Goal: Find contact information: Obtain details needed to contact an individual or organization

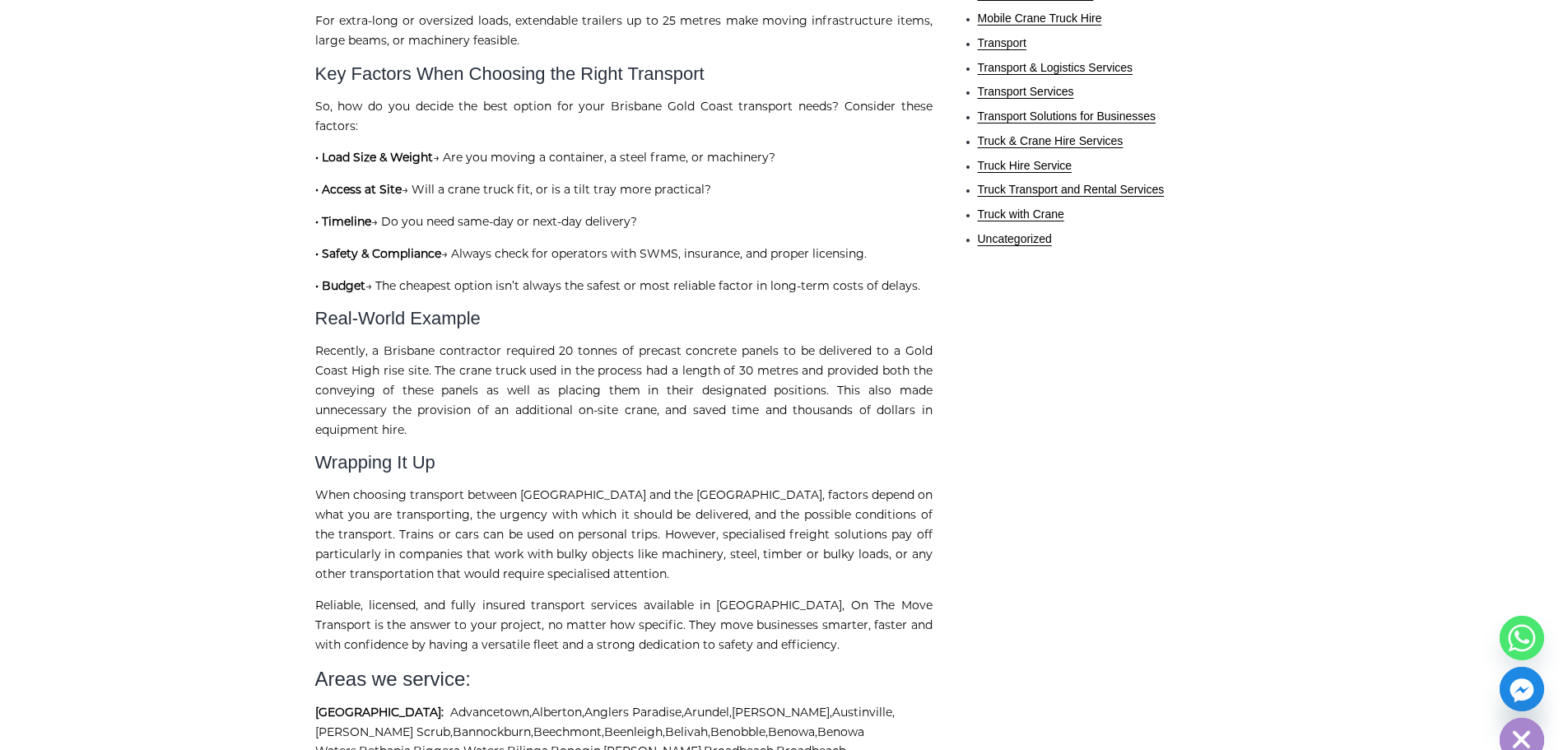
scroll to position [1560, 0]
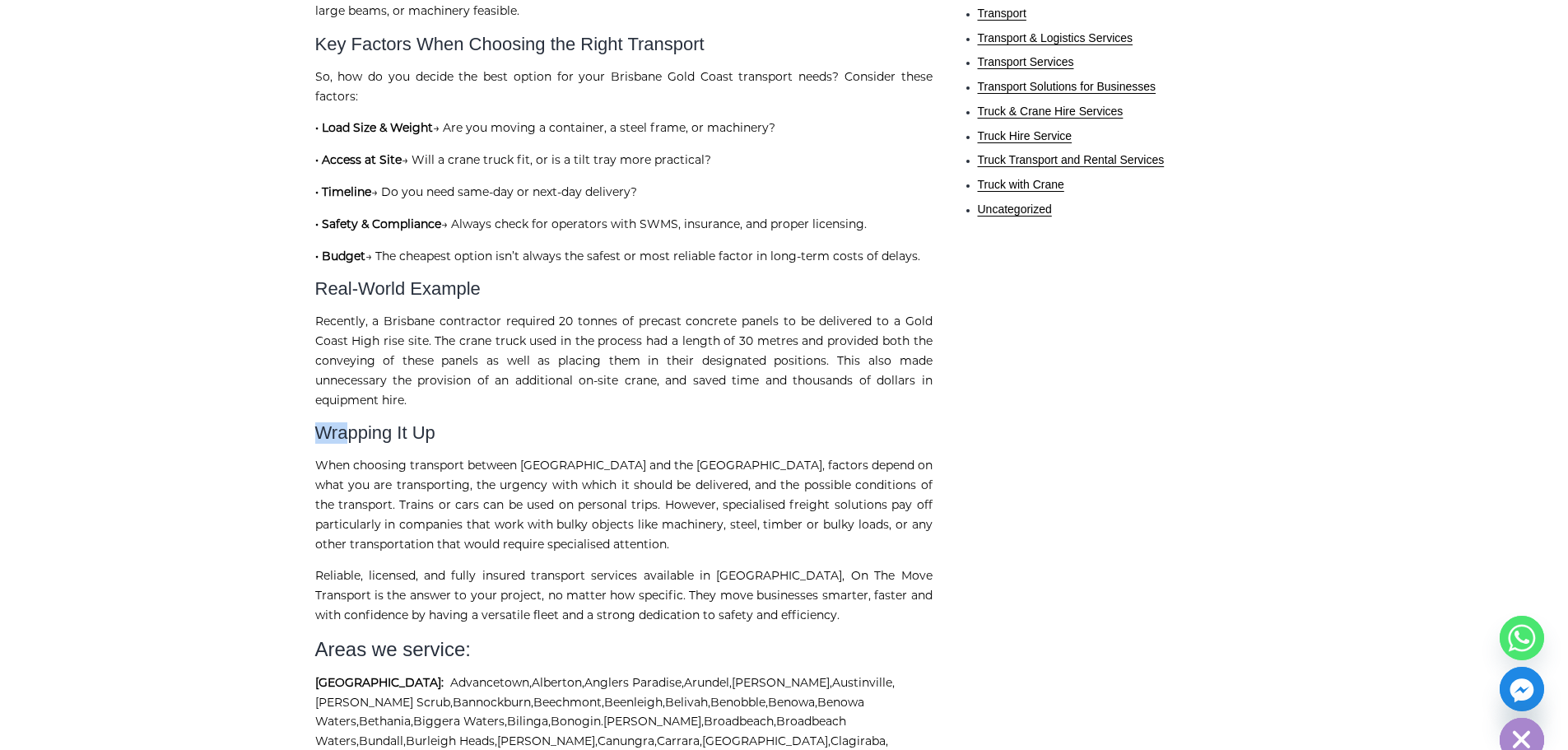
drag, startPoint x: 318, startPoint y: 394, endPoint x: 346, endPoint y: 402, distance: 29.1
drag, startPoint x: 480, startPoint y: 411, endPoint x: 353, endPoint y: 408, distance: 127.0
click at [354, 422] on h2 "Wrapping It Up" at bounding box center [624, 432] width 617 height 21
click at [477, 422] on h2 "Wrapping It Up" at bounding box center [624, 432] width 617 height 21
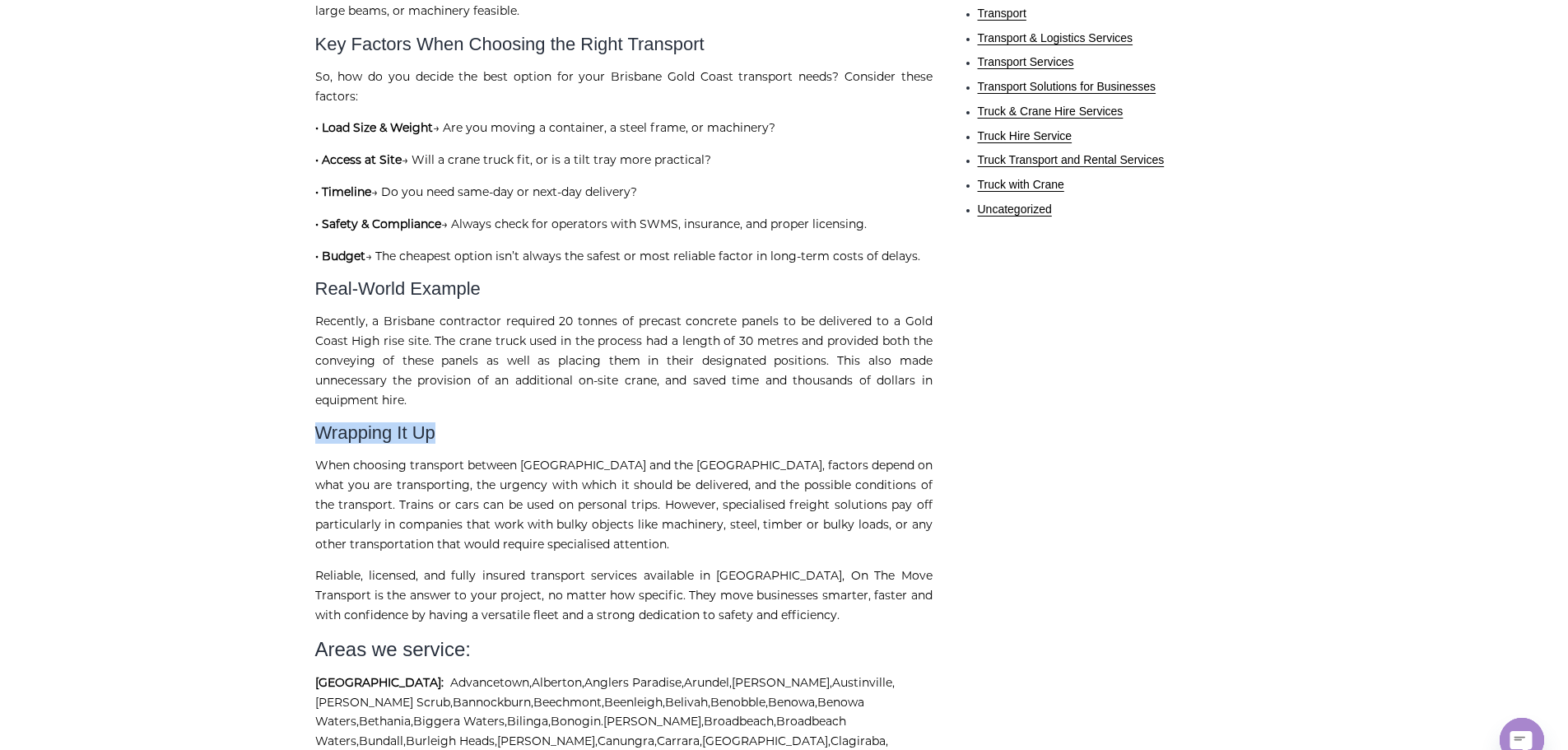
drag, startPoint x: 436, startPoint y: 406, endPoint x: 217, endPoint y: 387, distance: 219.8
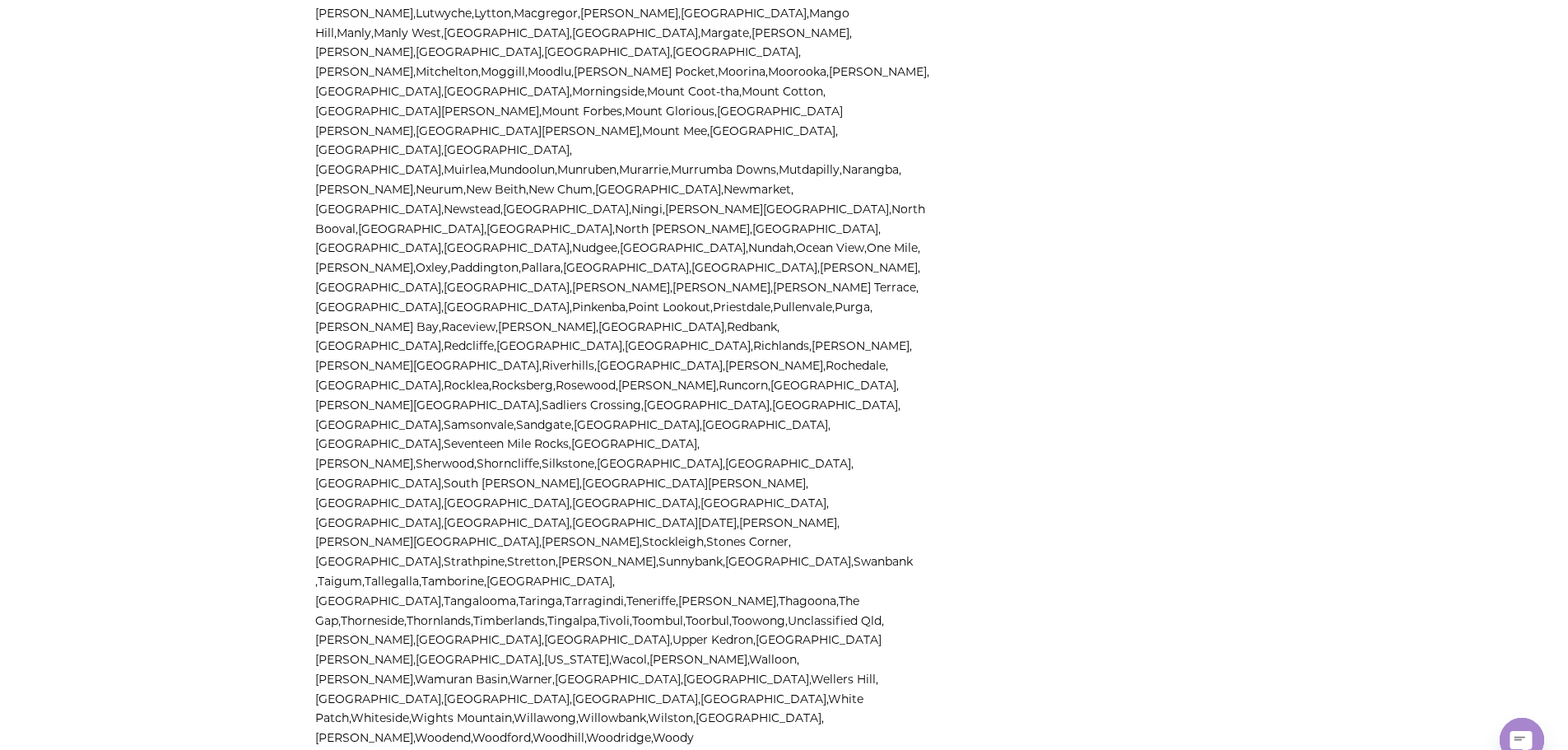
scroll to position [3370, 0]
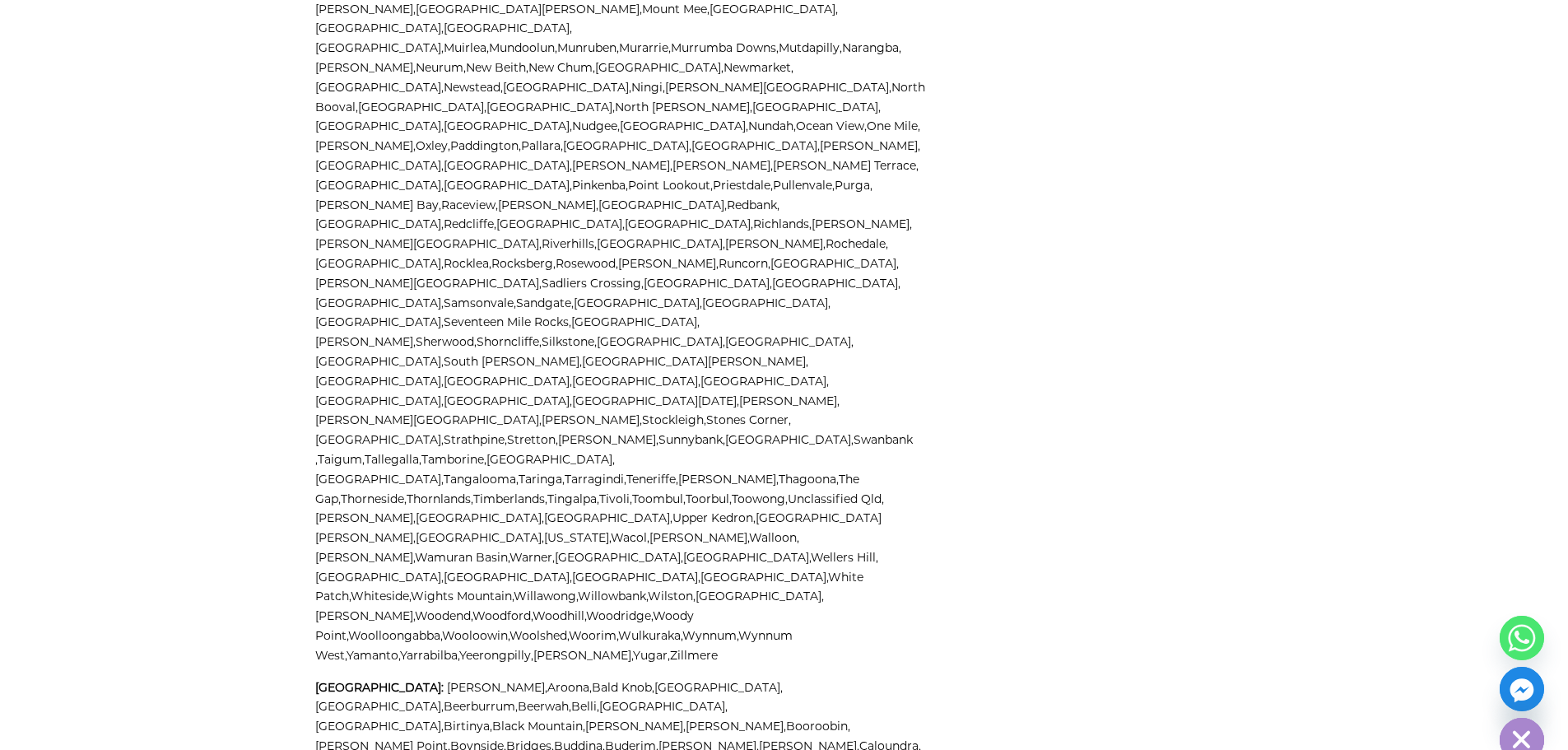
scroll to position [4111, 0]
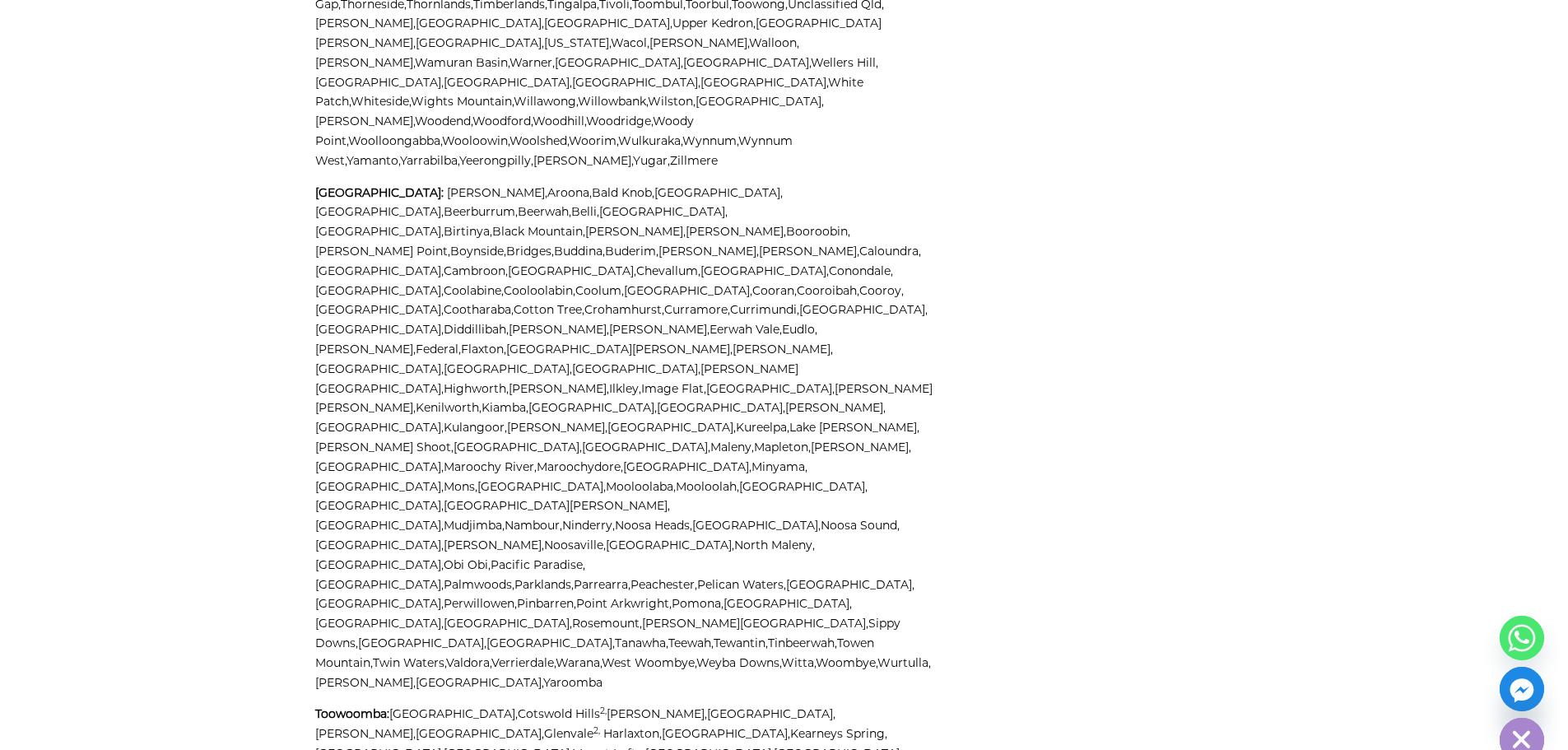
drag, startPoint x: 308, startPoint y: 217, endPoint x: 484, endPoint y: 221, distance: 176.0
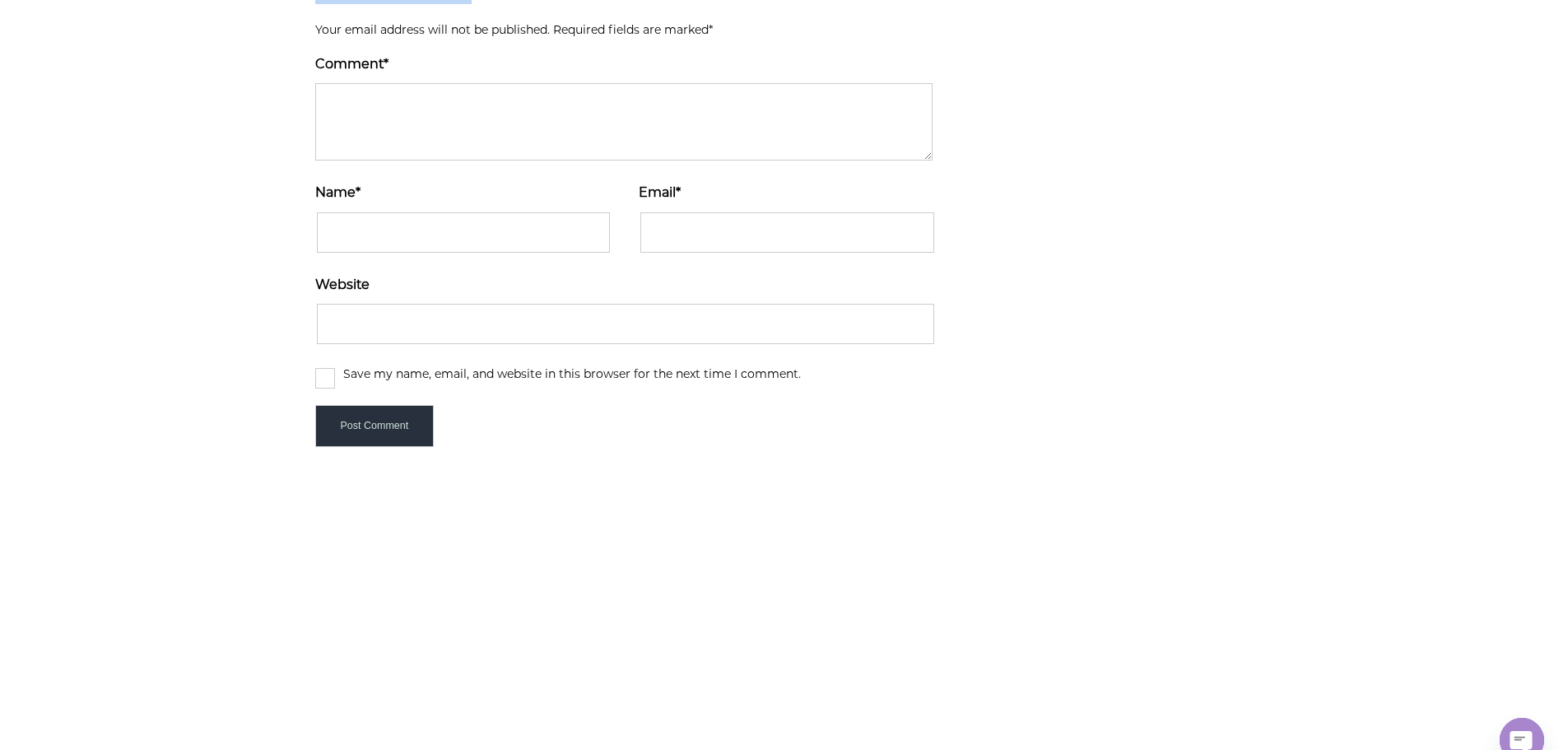
scroll to position [4960, 0]
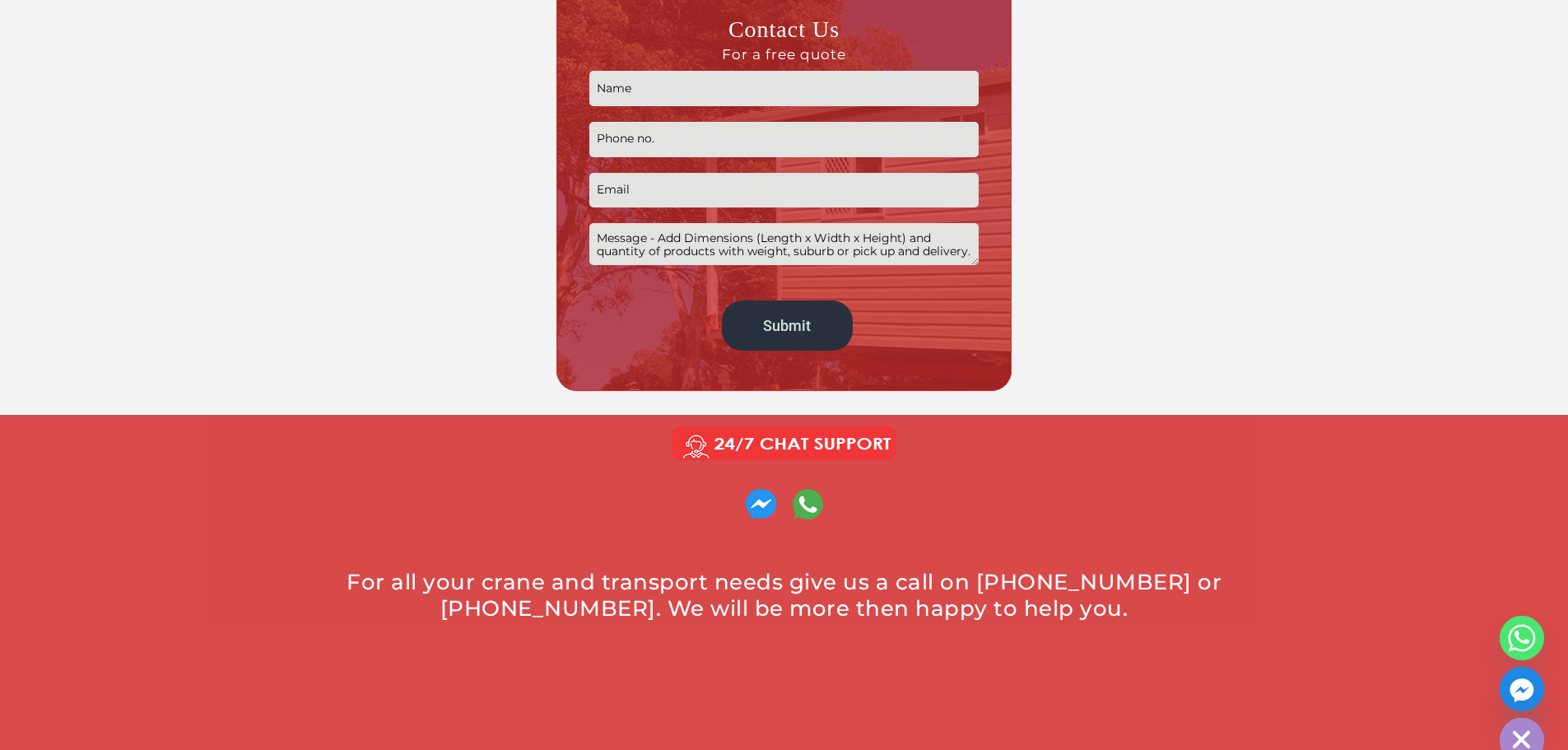
scroll to position [494, 0]
